Goal: Task Accomplishment & Management: Manage account settings

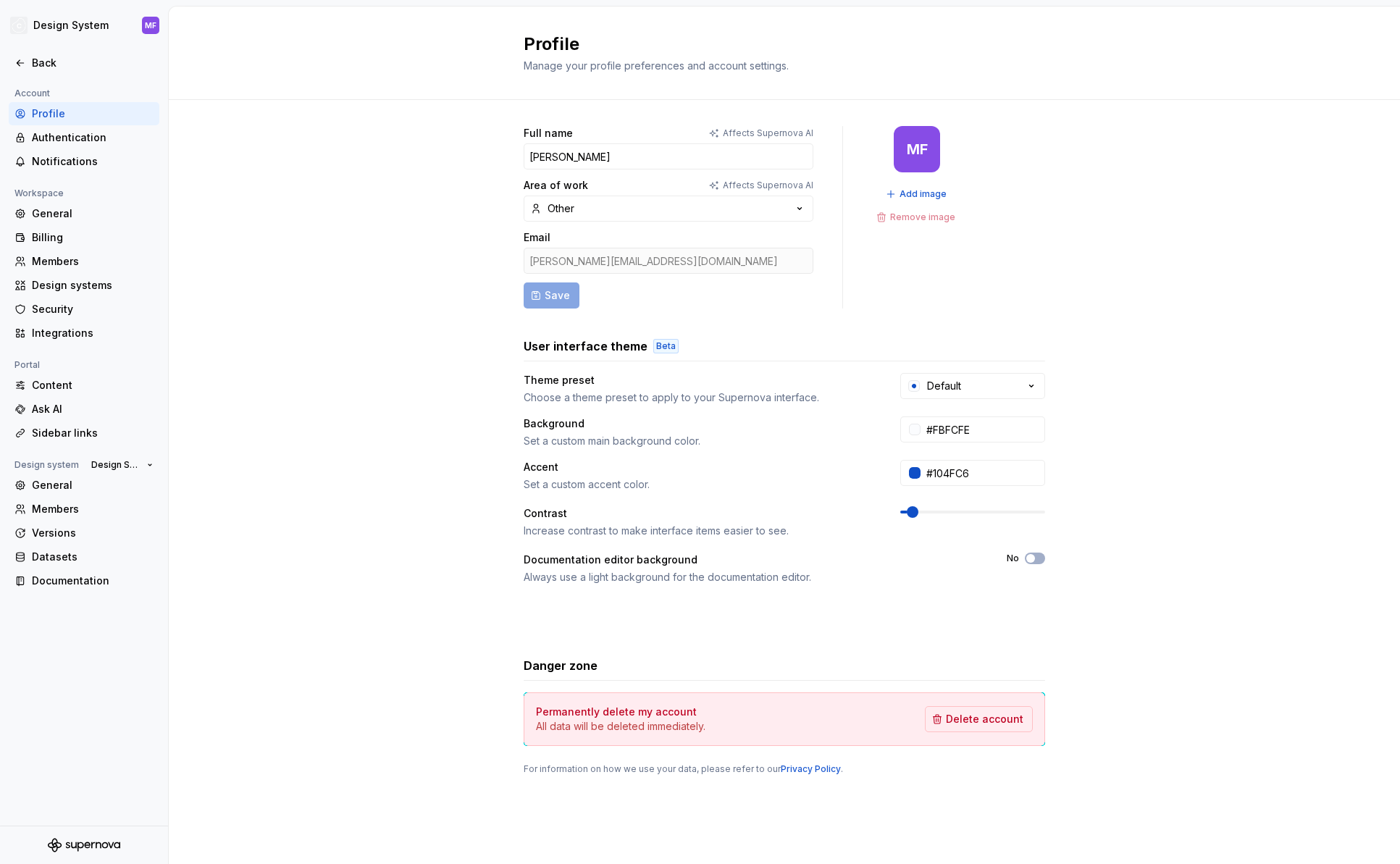
click at [657, 346] on div "Beta" at bounding box center [665, 346] width 25 height 14
click at [667, 347] on div "Beta" at bounding box center [665, 346] width 25 height 14
click at [668, 348] on div "Beta" at bounding box center [665, 346] width 25 height 14
click at [711, 343] on div "User interface theme Beta" at bounding box center [784, 346] width 521 height 17
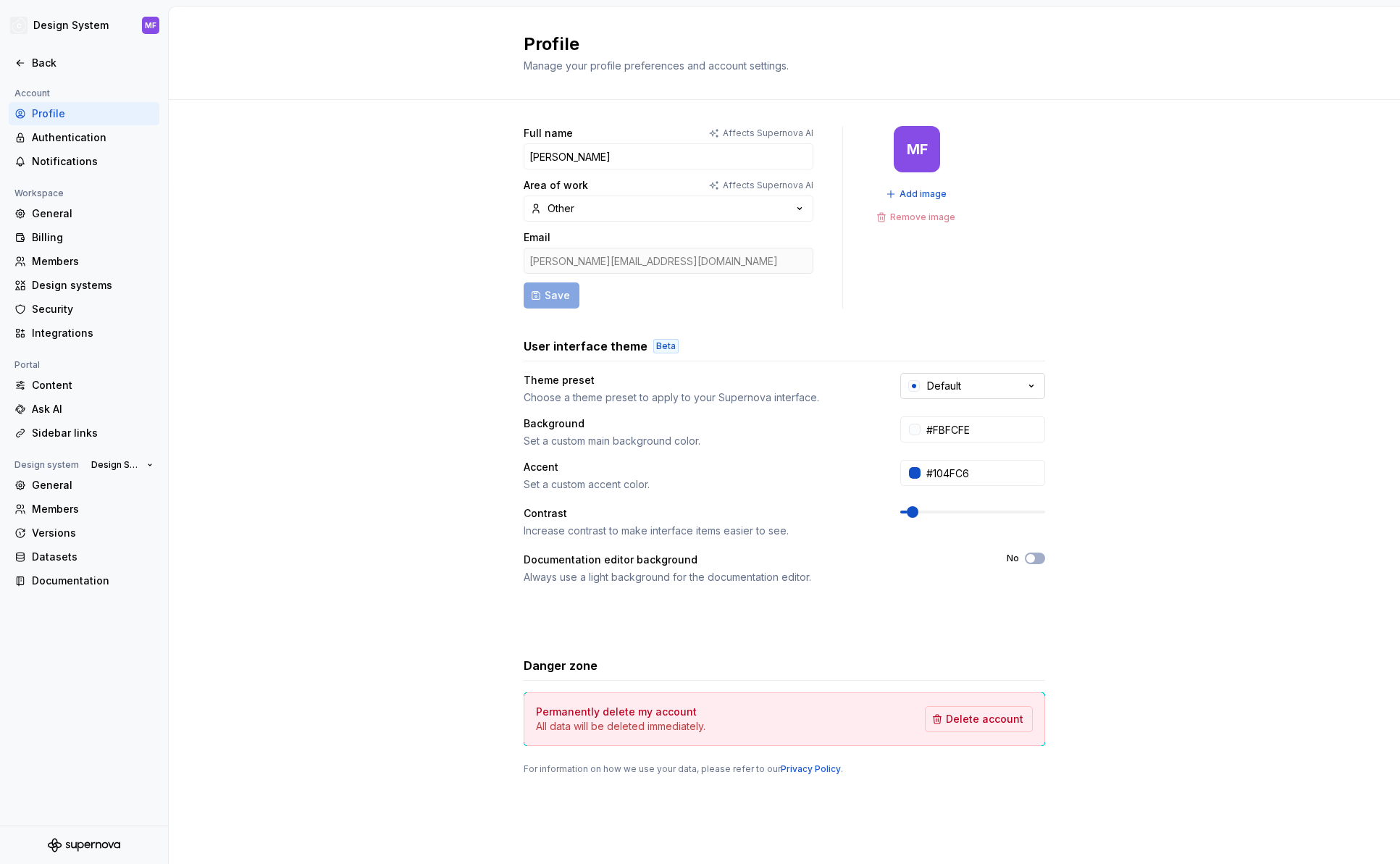
click at [926, 392] on div "Default" at bounding box center [934, 386] width 54 height 14
click at [806, 340] on div "User interface theme Beta" at bounding box center [784, 346] width 521 height 17
click at [653, 347] on div "Beta" at bounding box center [665, 346] width 25 height 14
click at [516, 381] on div "Full name Affects Supernova AI [PERSON_NAME] Area of work Affects Supernova AI …" at bounding box center [784, 465] width 1231 height 730
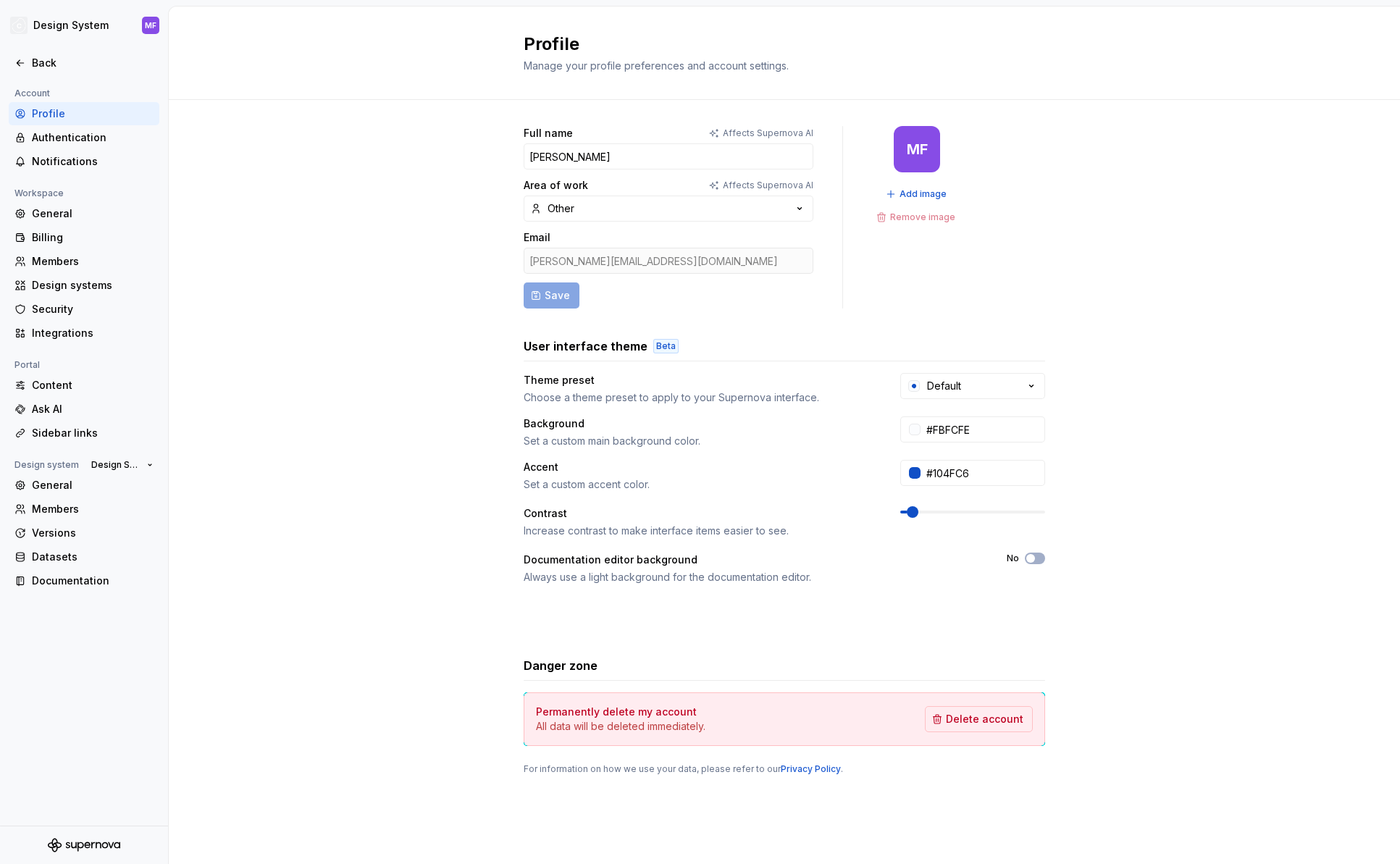
click at [502, 368] on div "Full name Affects Supernova AI [PERSON_NAME] Area of work Affects Supernova AI …" at bounding box center [784, 465] width 1231 height 730
